Goal: Share content

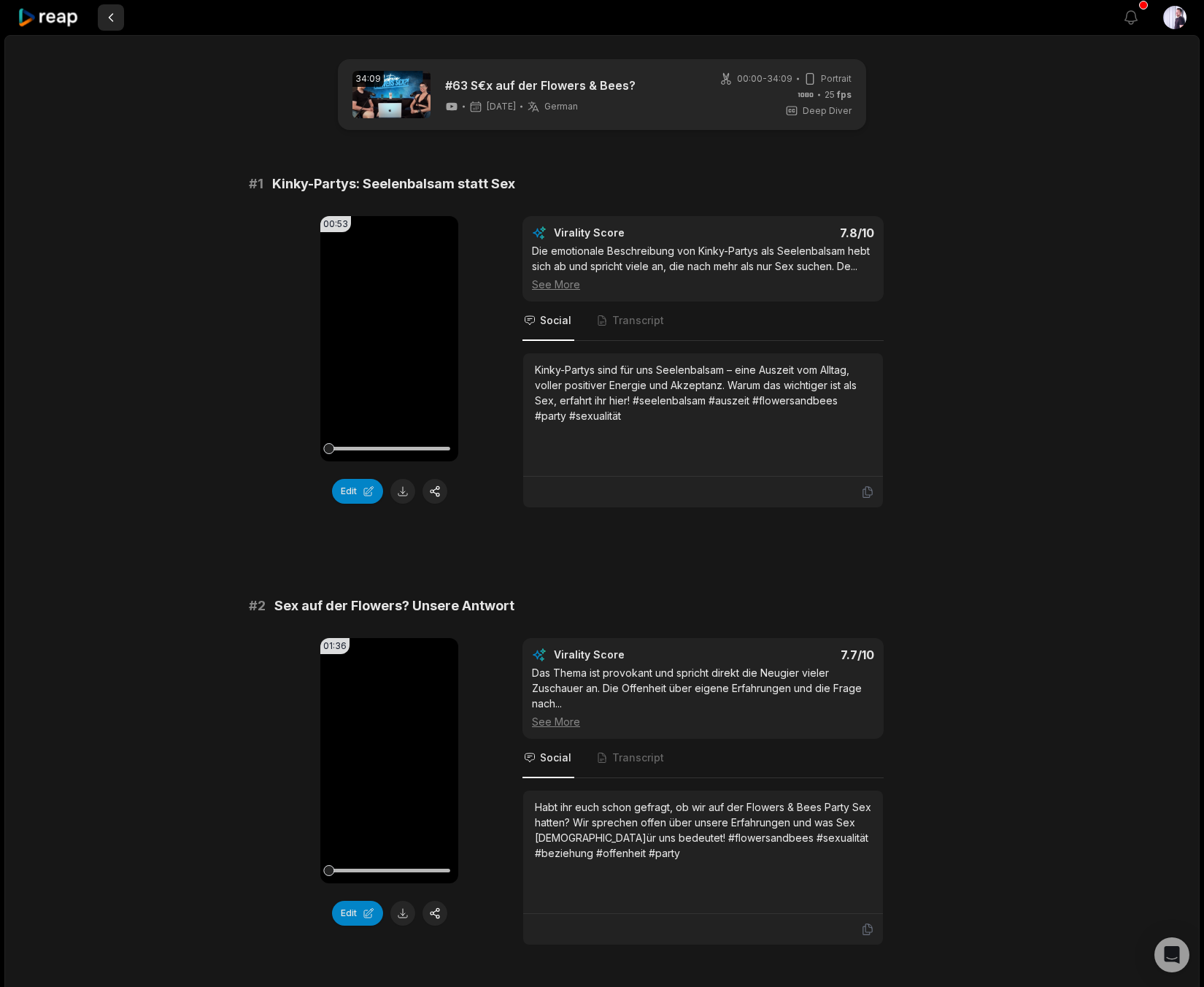
click at [107, 17] on button at bounding box center [111, 17] width 26 height 26
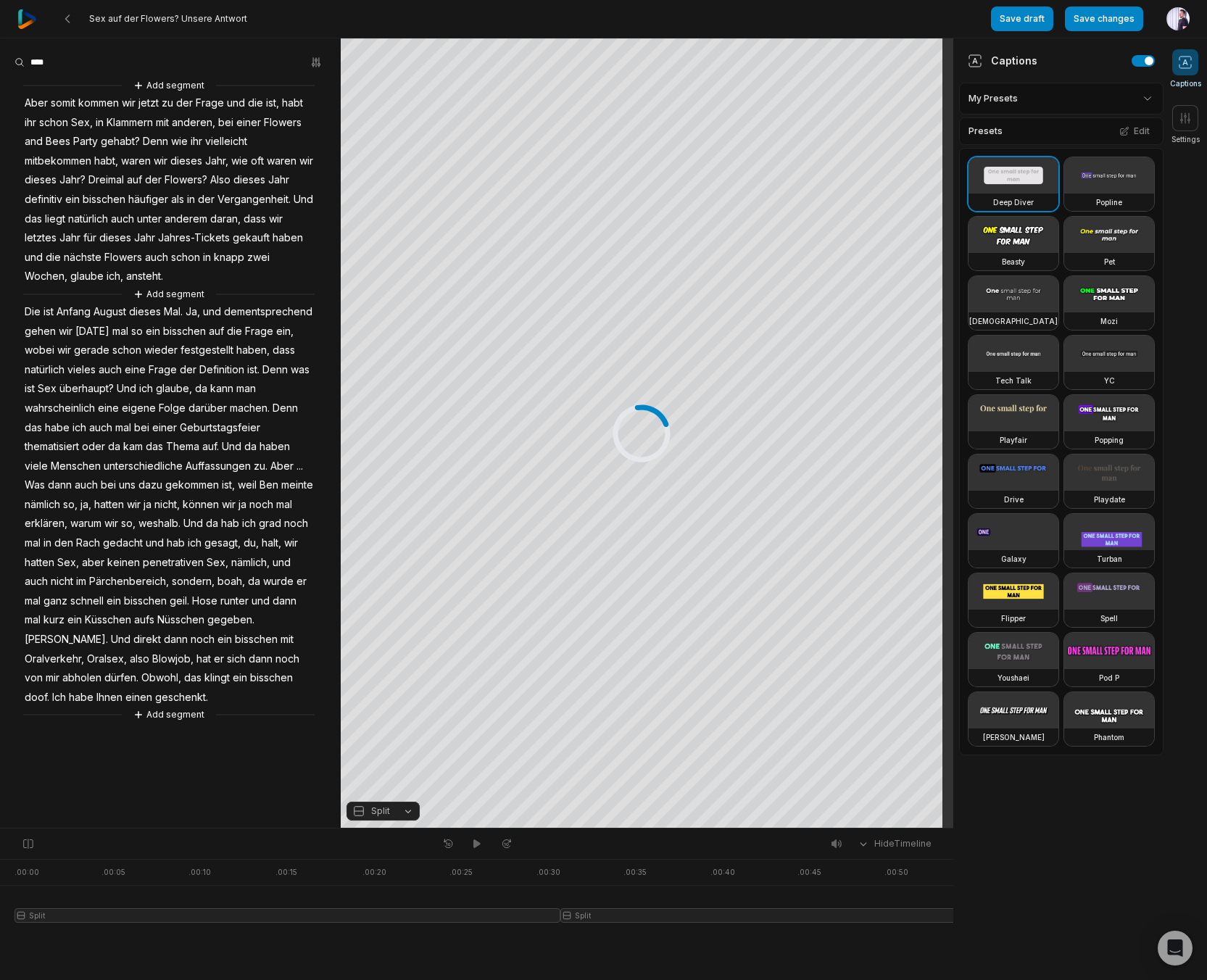
click at [40, 23] on div "Sex auf der Flowers? Unsere Antwort" at bounding box center [504, 18] width 973 height 37
click at [33, 20] on img at bounding box center [27, 19] width 20 height 20
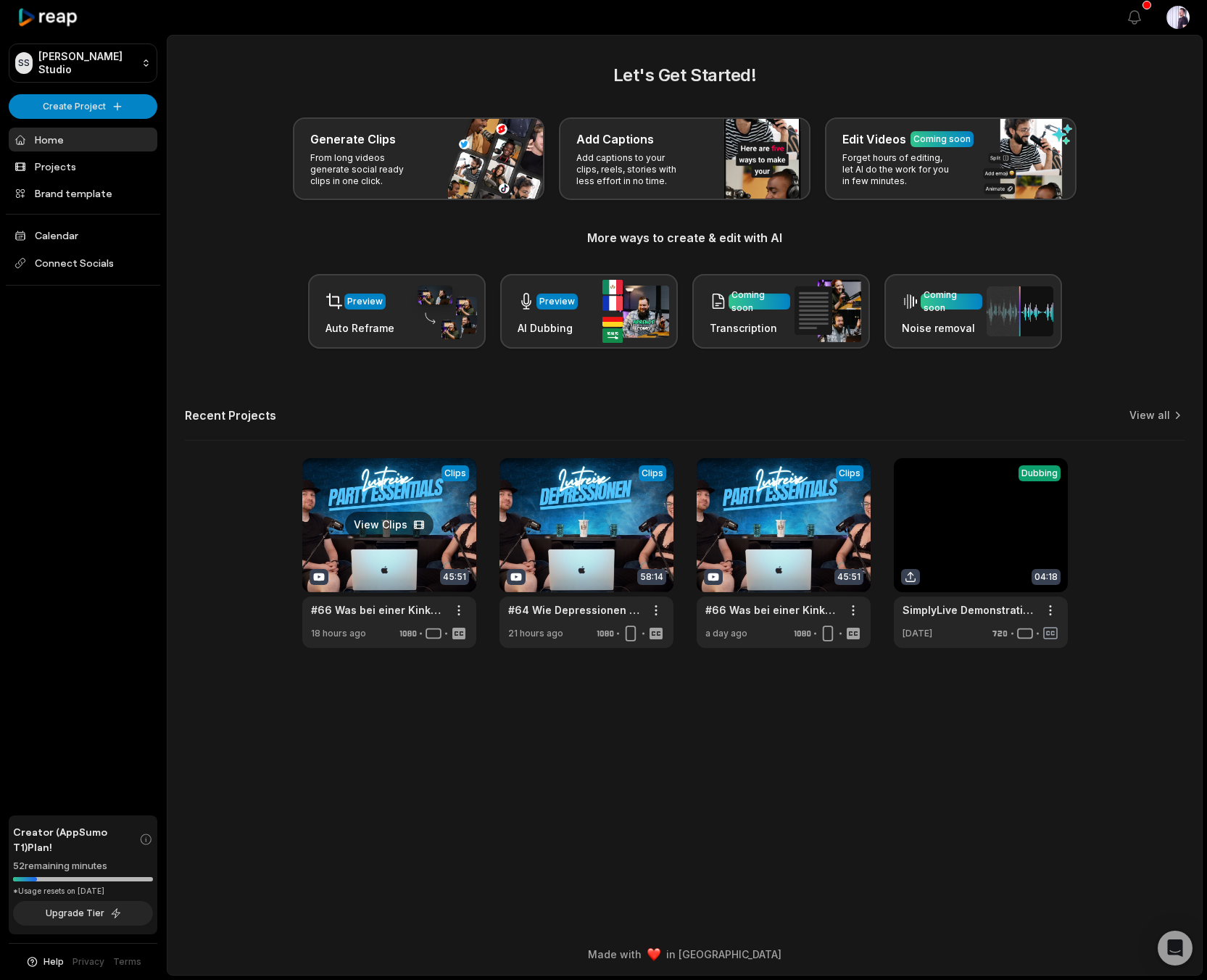
click at [345, 488] on link at bounding box center [389, 553] width 174 height 190
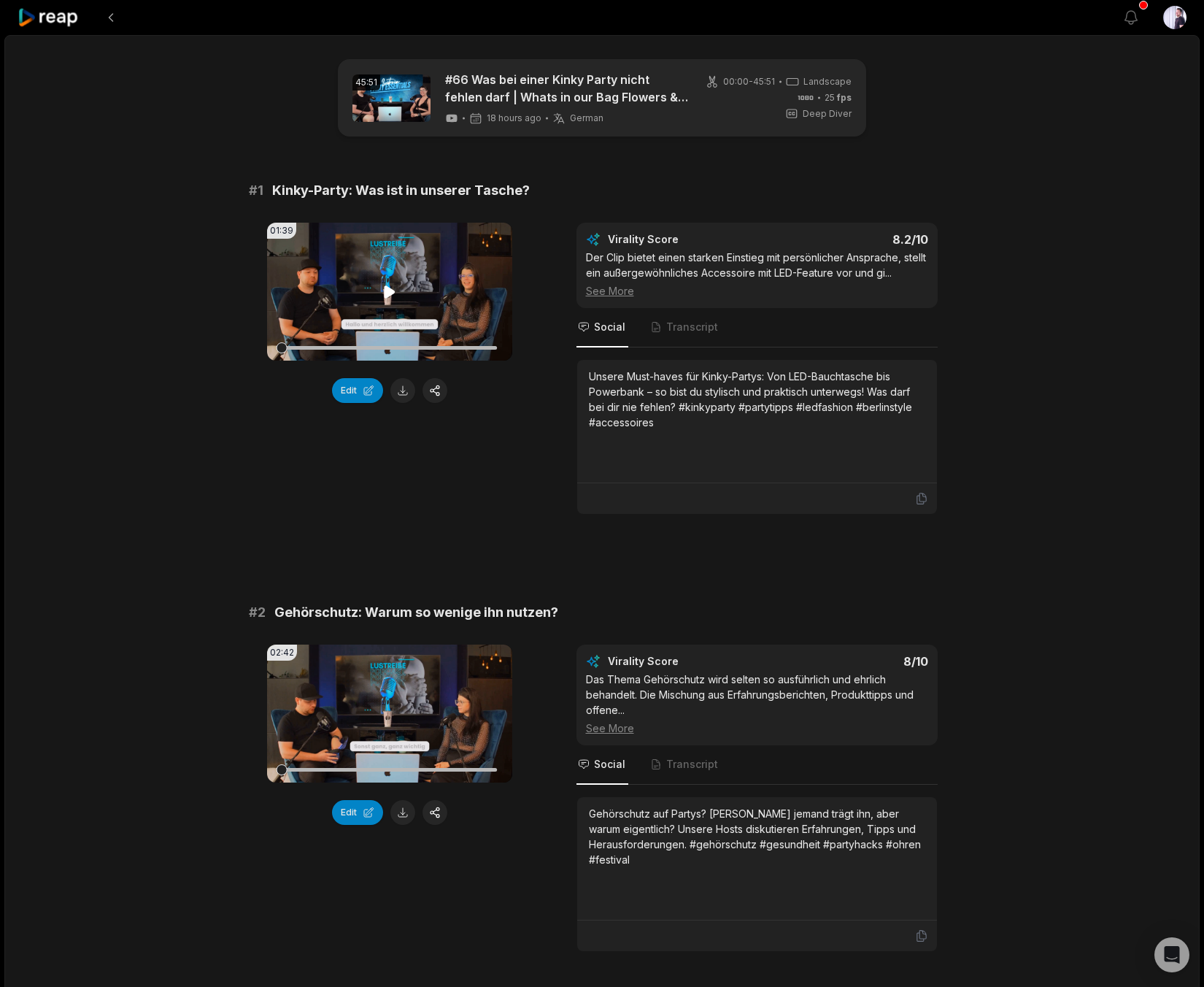
click at [386, 292] on icon at bounding box center [389, 291] width 11 height 12
click at [386, 292] on icon at bounding box center [390, 292] width 18 height 18
click at [360, 397] on button "Edit" at bounding box center [357, 390] width 51 height 25
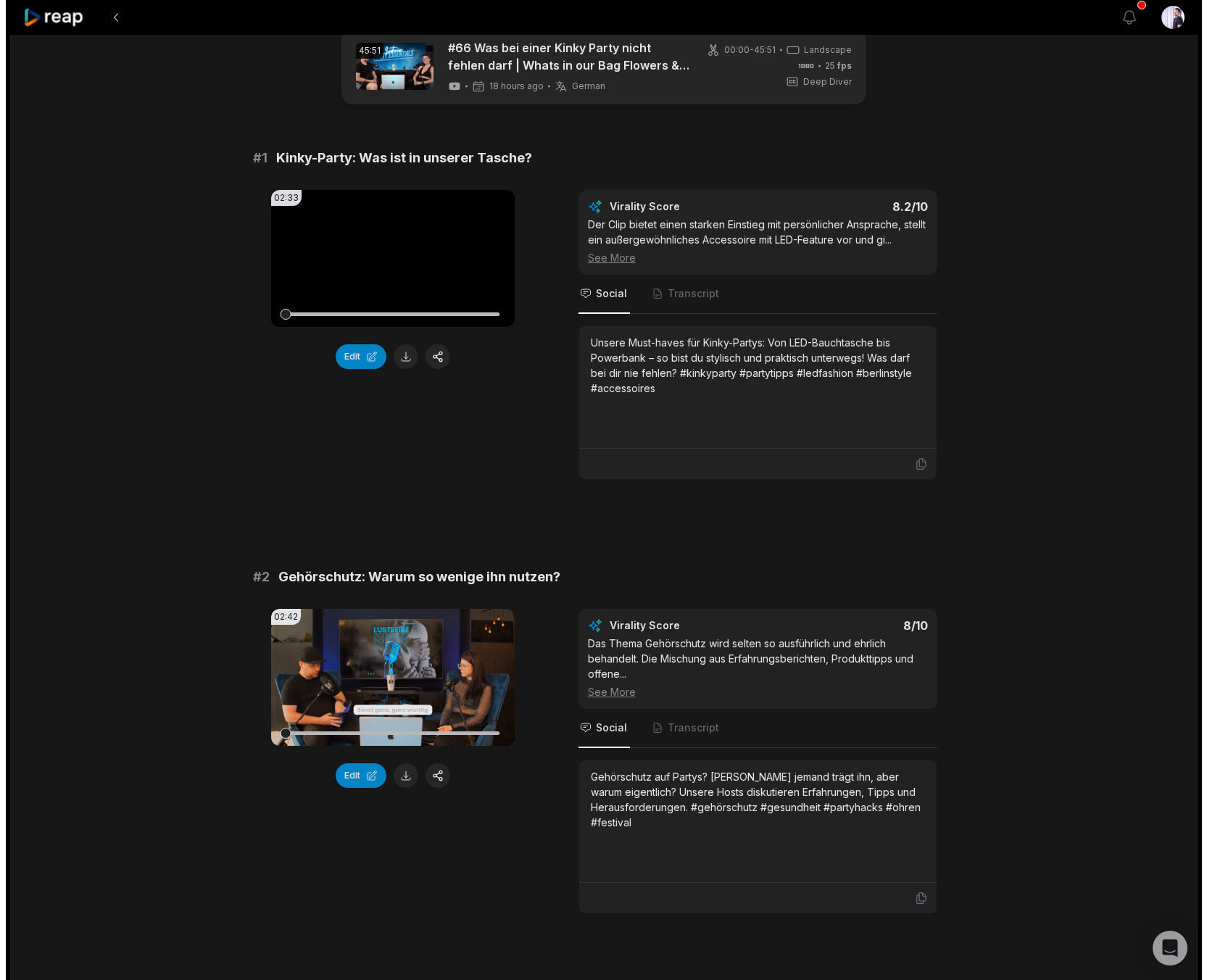
scroll to position [80, 0]
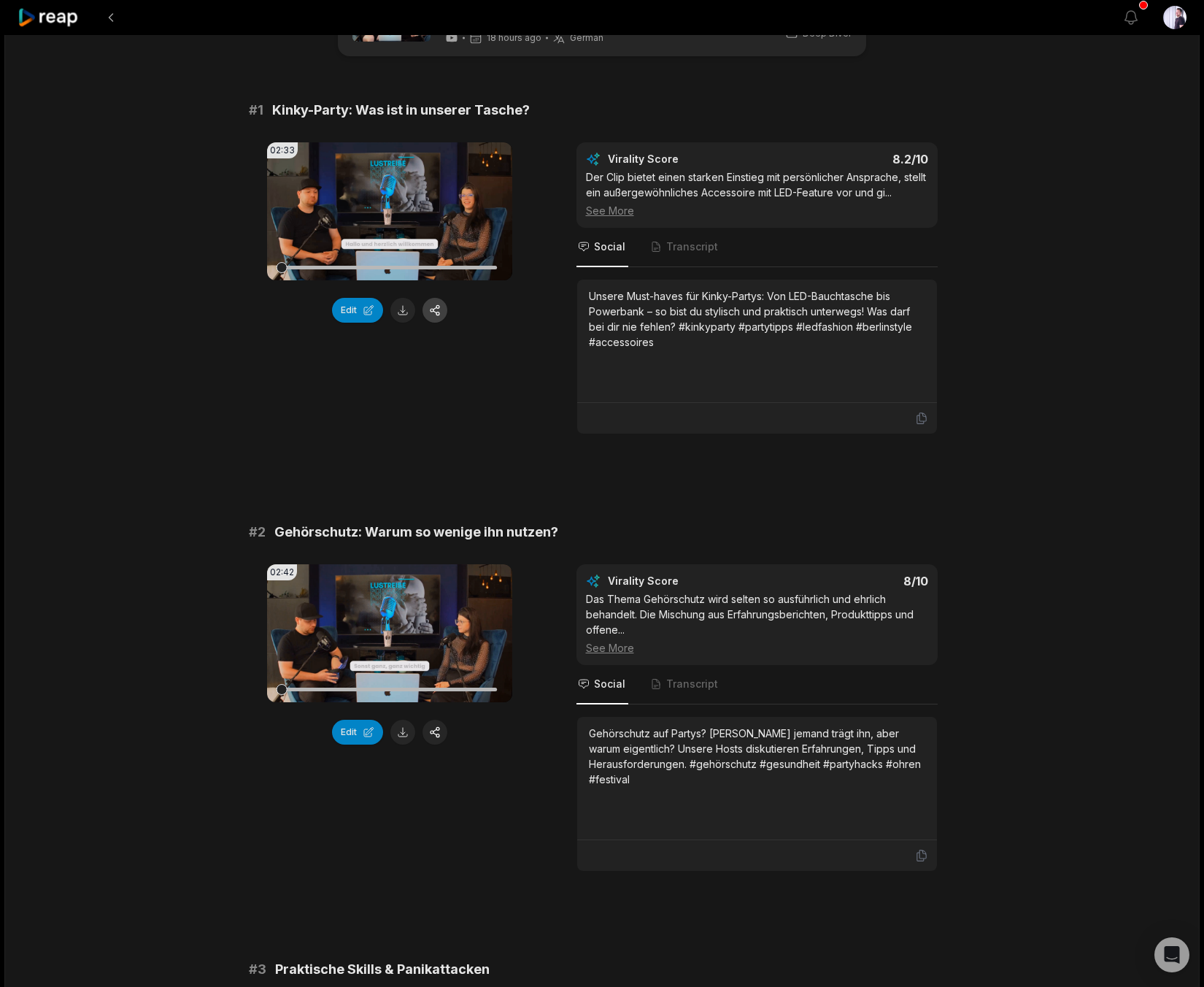
click at [441, 305] on button "button" at bounding box center [434, 310] width 25 height 25
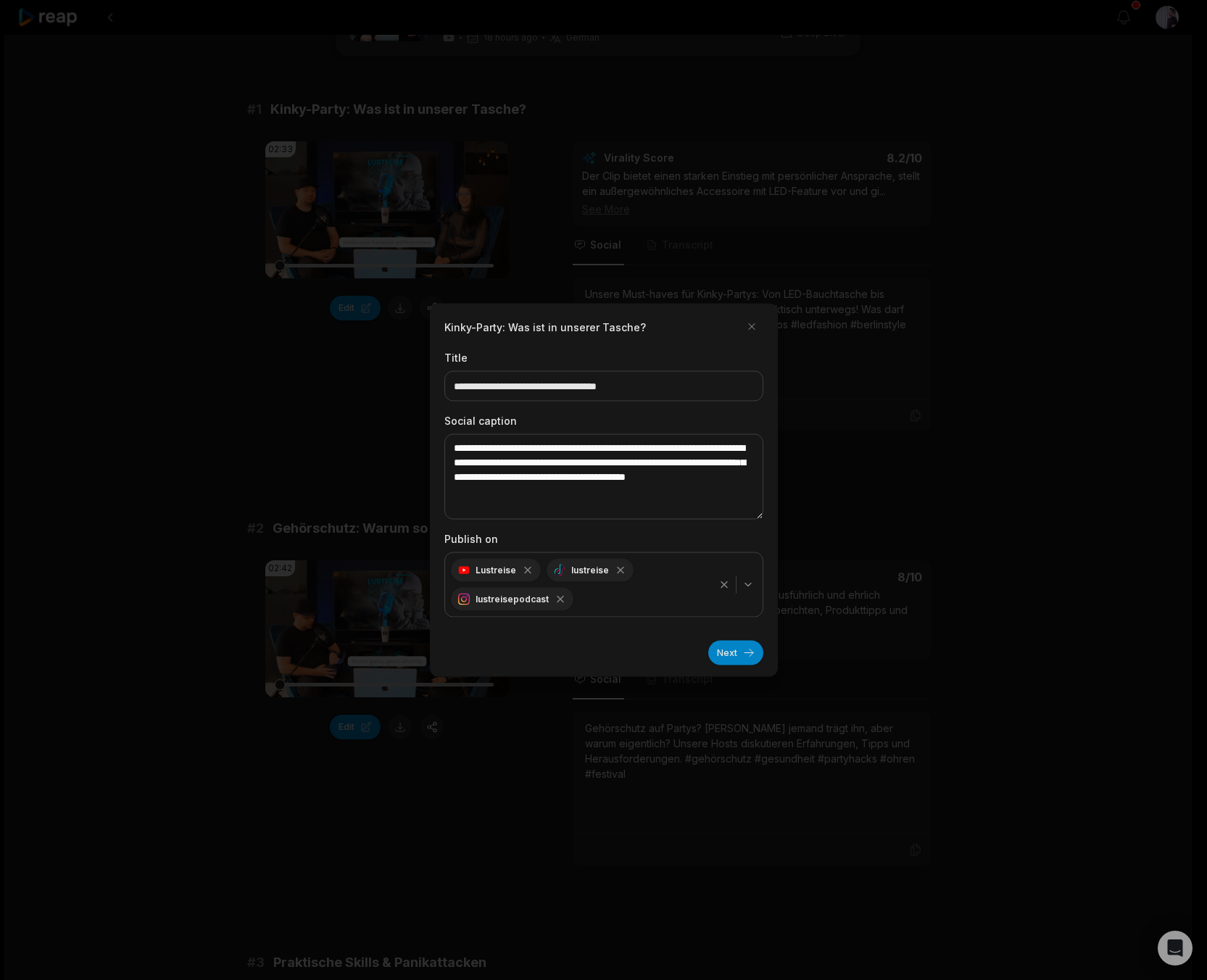
click at [749, 579] on icon "button" at bounding box center [748, 585] width 12 height 12
click at [517, 682] on div "lustreise" at bounding box center [517, 684] width 139 height 21
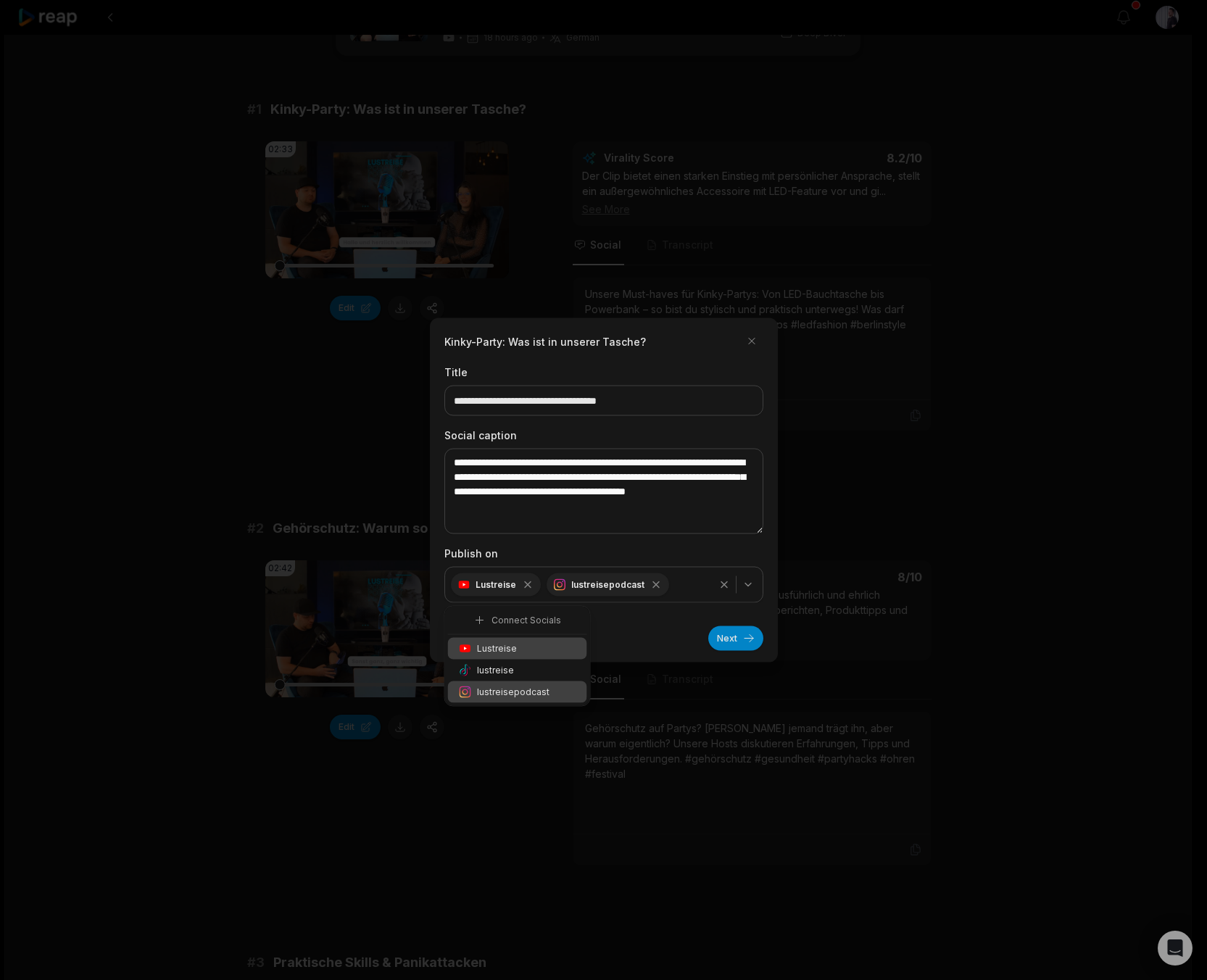
click at [521, 691] on span "lustreisepodcast" at bounding box center [512, 692] width 72 height 13
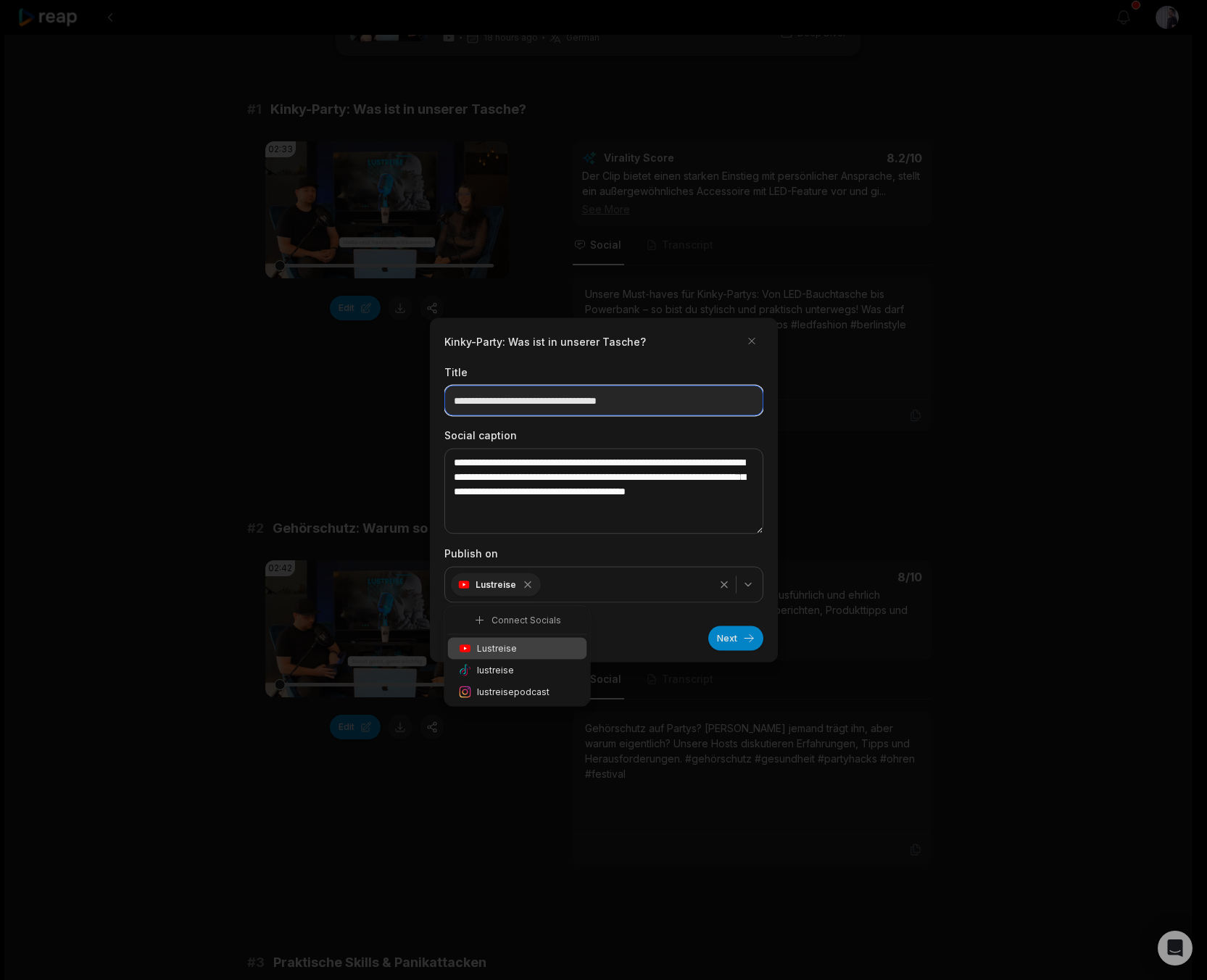
click at [675, 402] on input "**********" at bounding box center [603, 401] width 319 height 30
type input "**********"
